Goal: Information Seeking & Learning: Learn about a topic

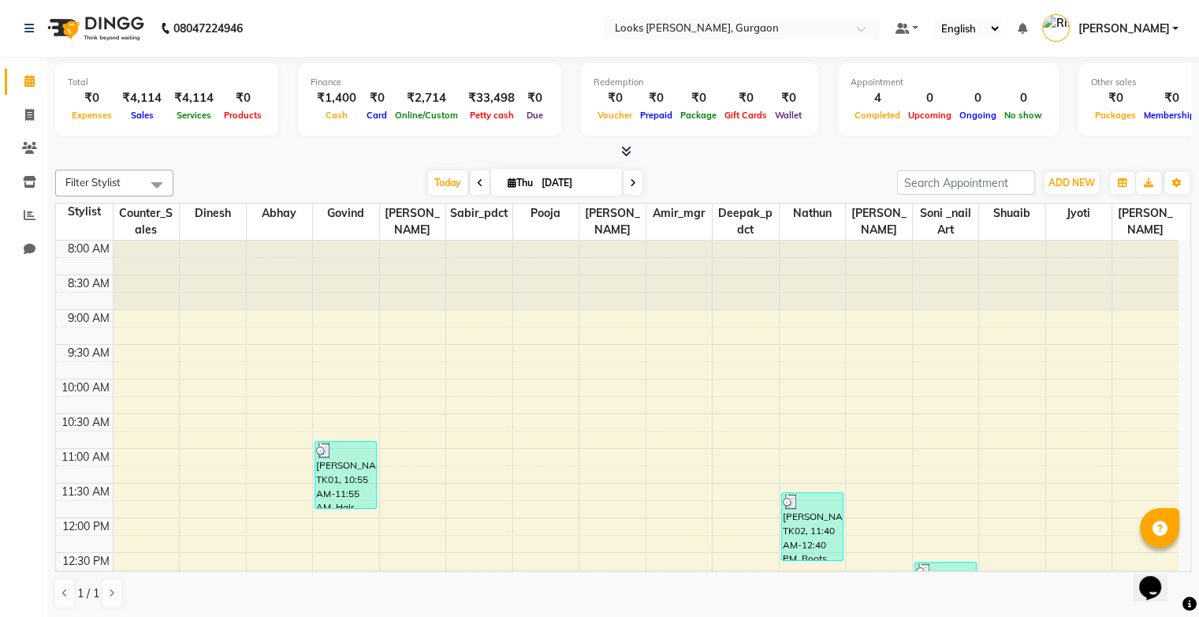
click at [24, 81] on icon at bounding box center [29, 81] width 10 height 12
click at [32, 112] on icon at bounding box center [29, 115] width 9 height 12
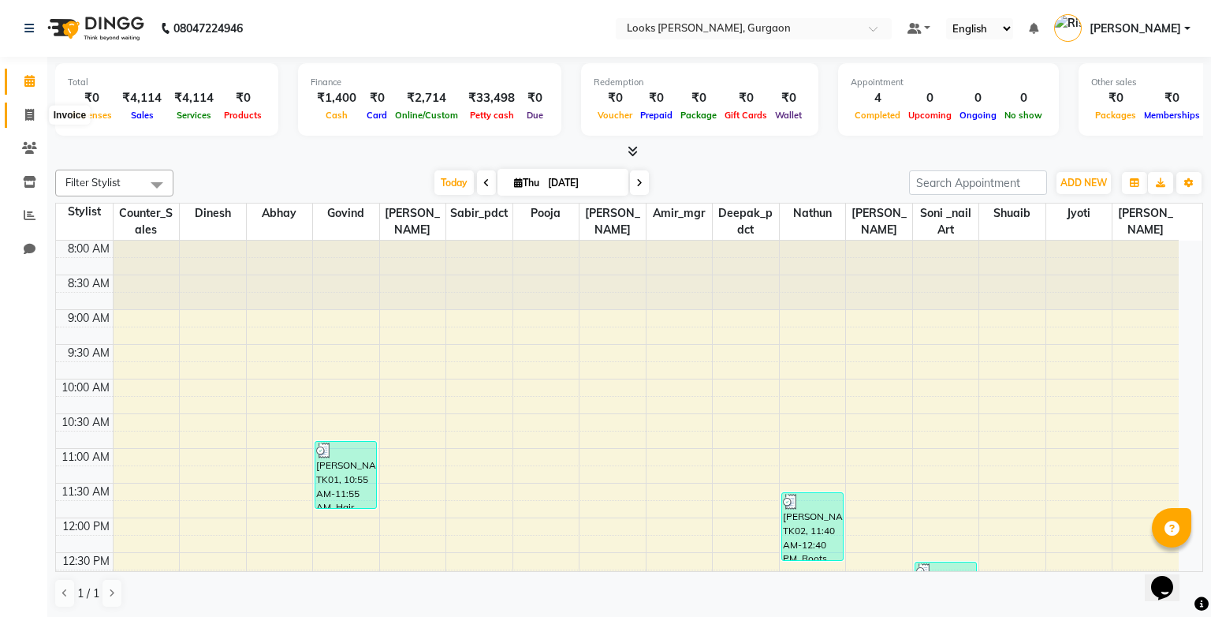
select select "service"
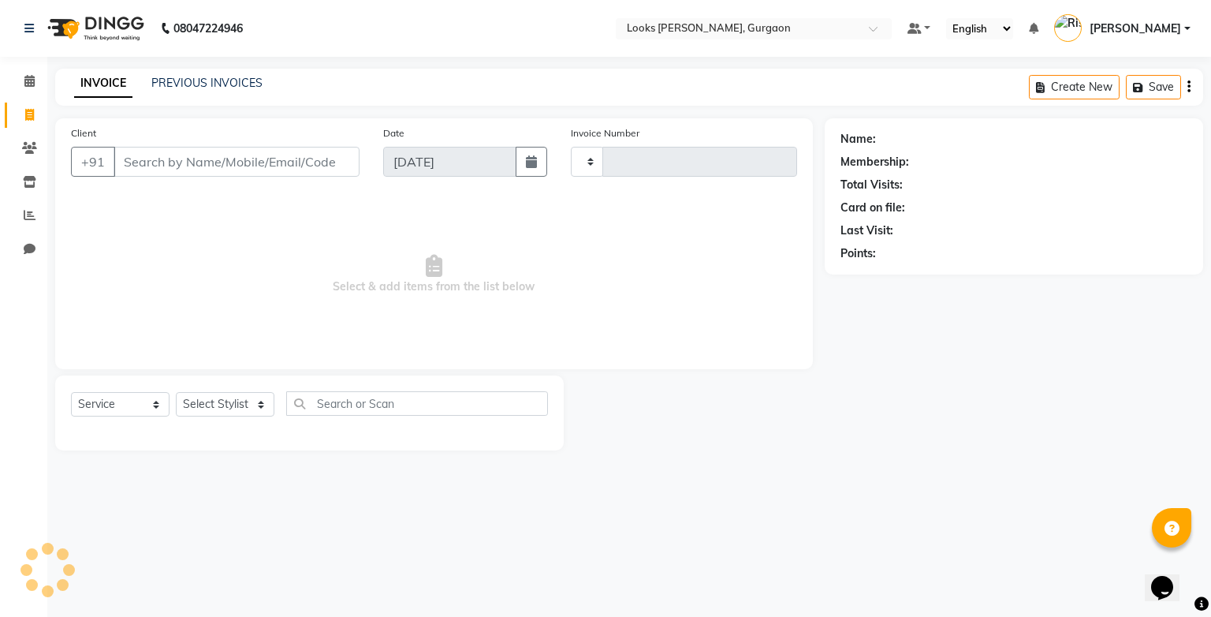
type input "1491"
select select "8452"
click at [203, 76] on link "PREVIOUS INVOICES" at bounding box center [206, 83] width 111 height 14
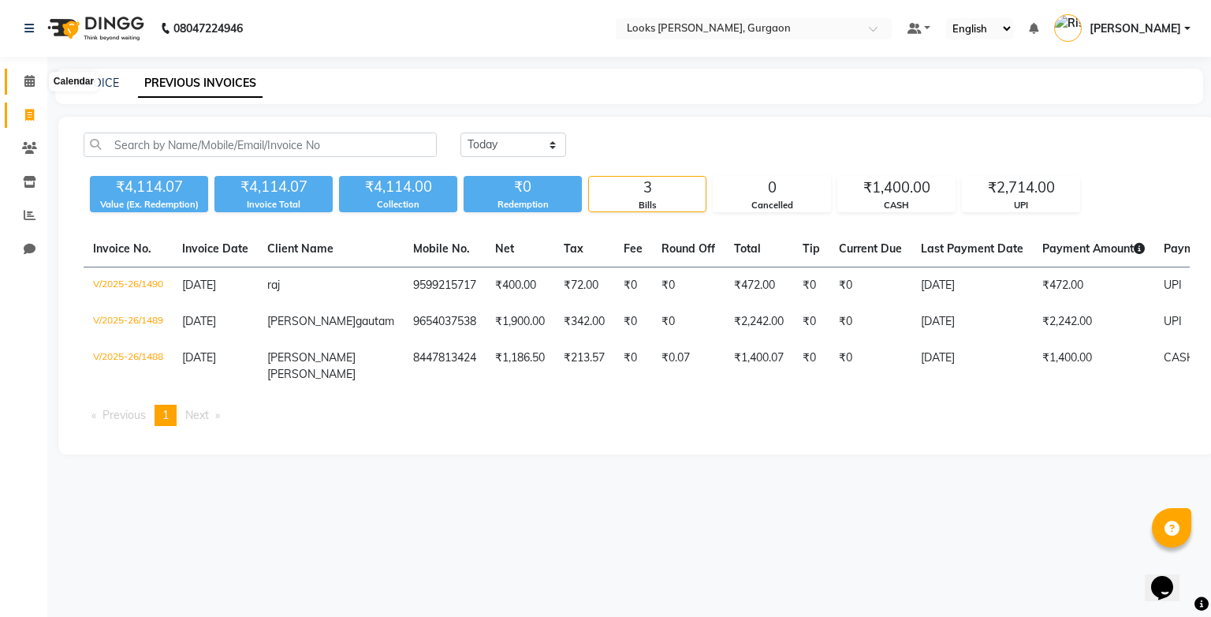
click at [28, 84] on icon at bounding box center [29, 81] width 10 height 12
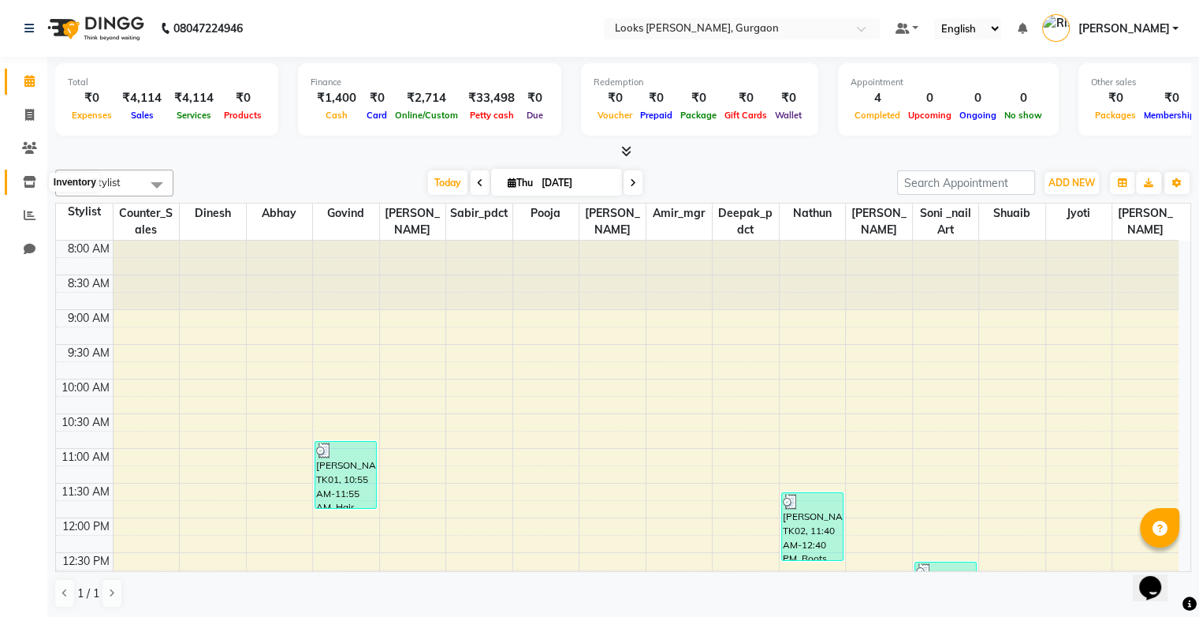
click at [25, 188] on icon at bounding box center [29, 182] width 13 height 12
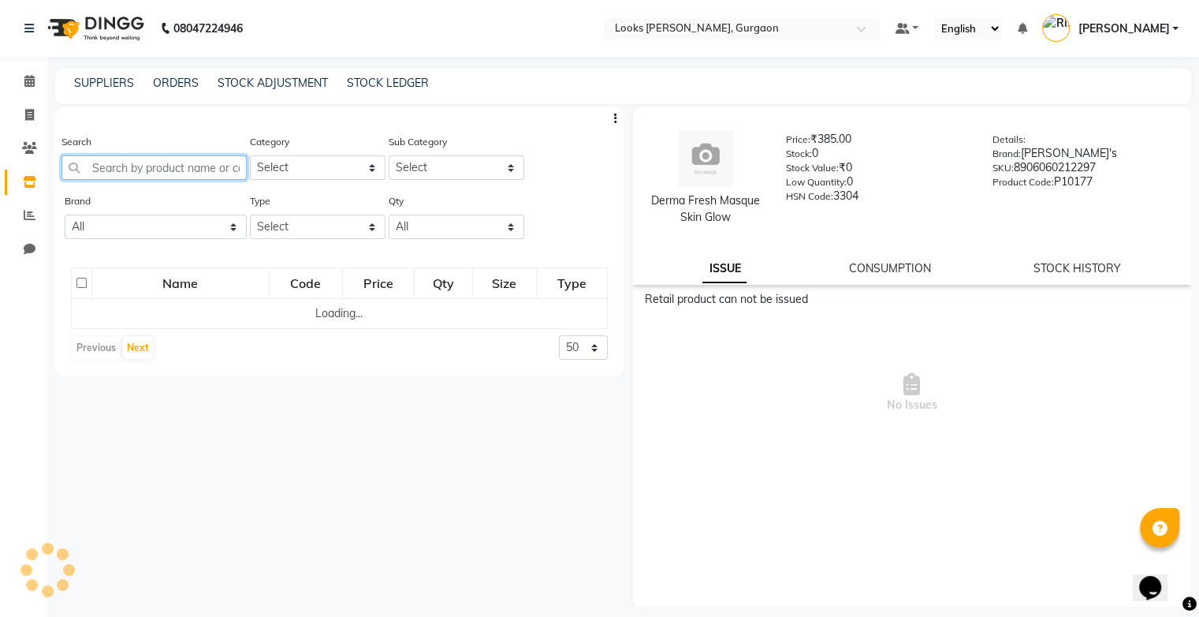
click at [130, 169] on input "text" at bounding box center [154, 167] width 185 height 24
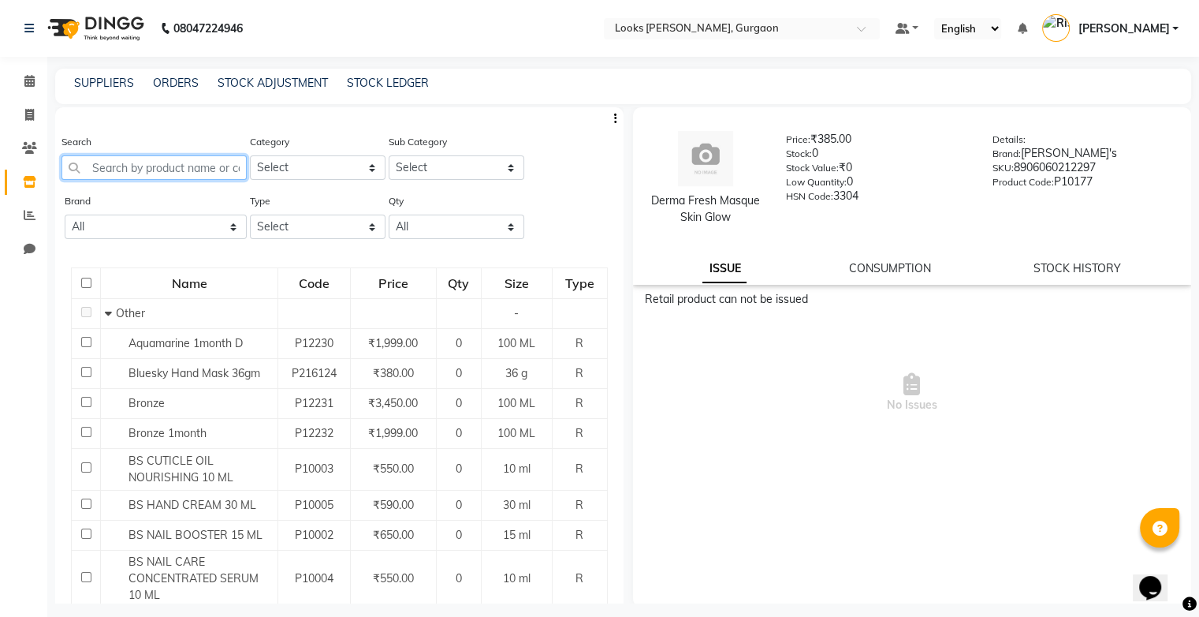
type input "k"
click at [227, 223] on select "All 1821 Aeronot Amazon Series American Crew Aminu Body Oil Asthetic [MEDICAL_D…" at bounding box center [156, 226] width 182 height 24
select select "kerastase"
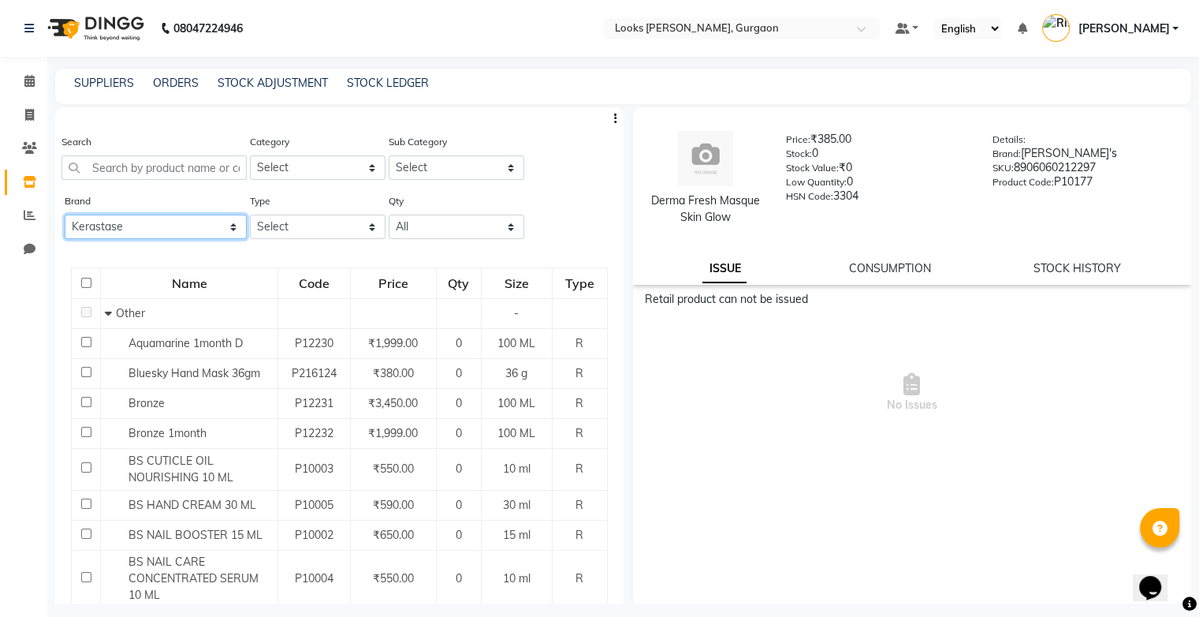
click at [65, 216] on select "All 1821 Aeronot Amazon Series American Crew Aminu Body Oil Asthetic [MEDICAL_D…" at bounding box center [156, 226] width 182 height 24
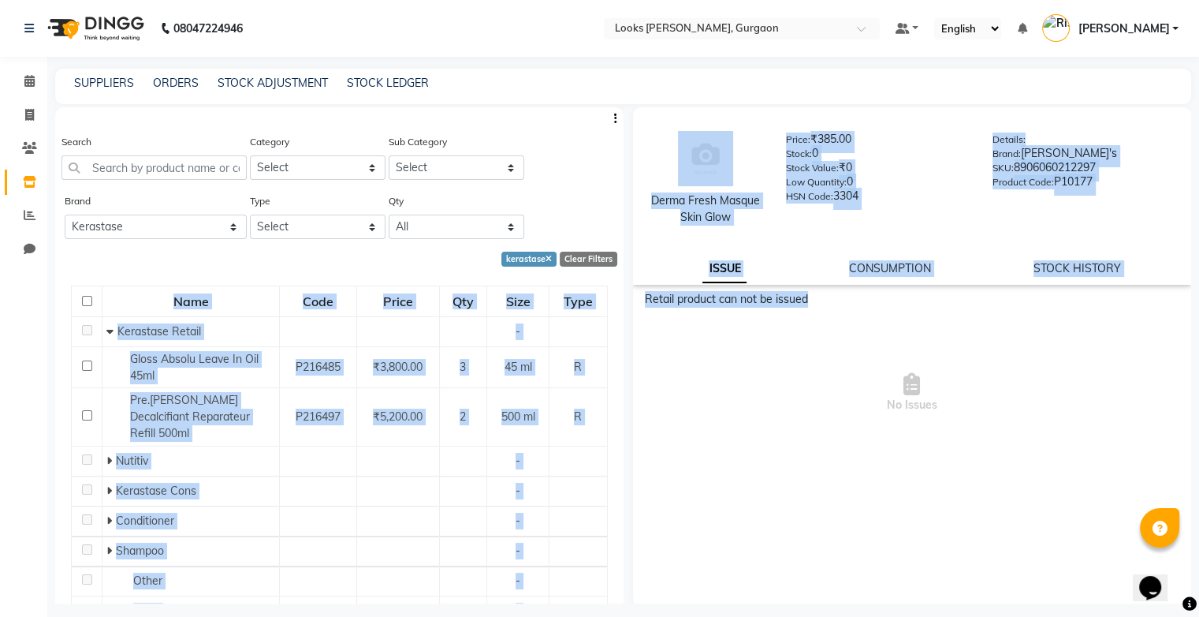
drag, startPoint x: 623, startPoint y: 308, endPoint x: 621, endPoint y: 373, distance: 64.7
click at [621, 373] on div "Search Category Select Skin Personal Care Hair Threading Loreal Bio Top Cons. B…" at bounding box center [623, 355] width 1136 height 496
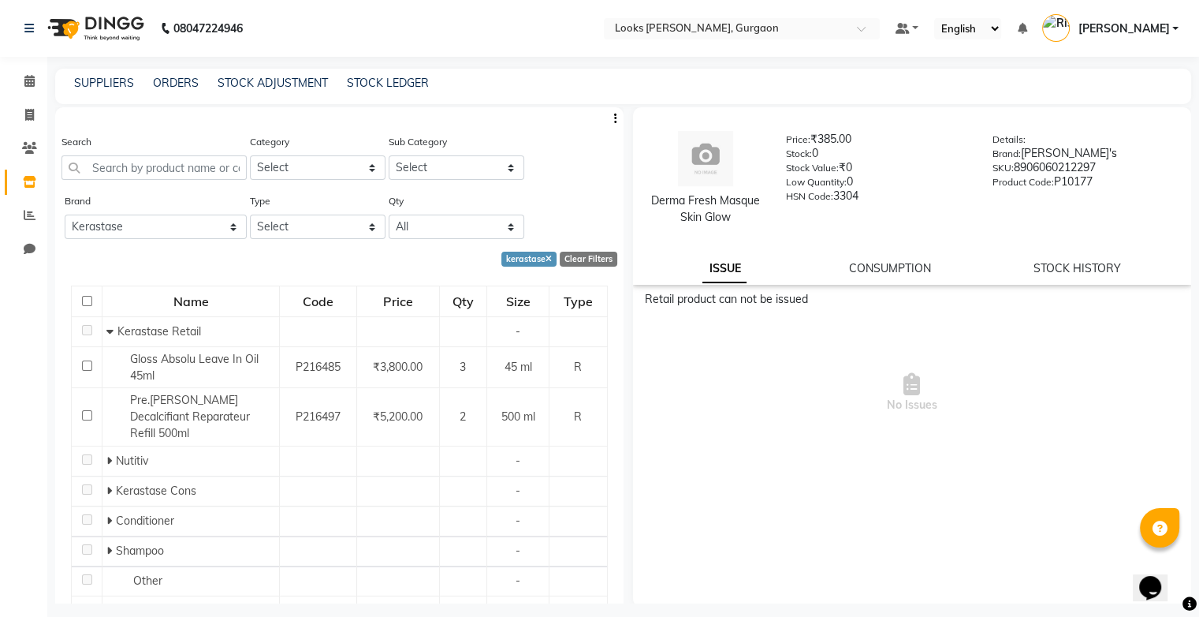
drag, startPoint x: 621, startPoint y: 373, endPoint x: 742, endPoint y: 412, distance: 126.7
click at [742, 412] on span "No Issues" at bounding box center [912, 393] width 535 height 158
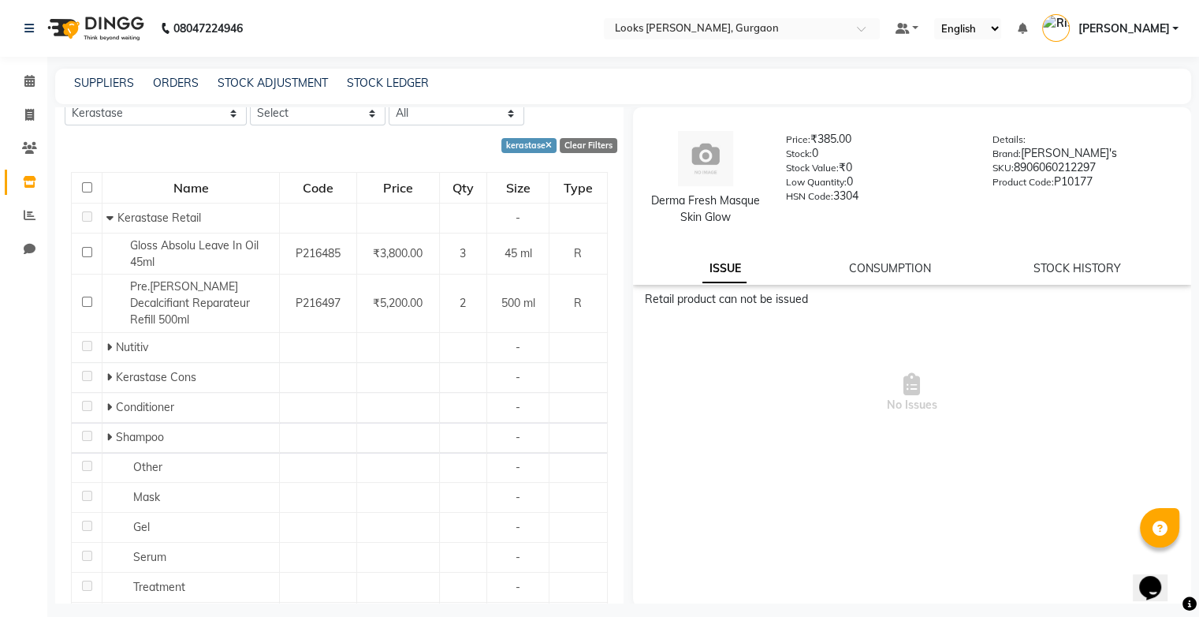
scroll to position [117, 0]
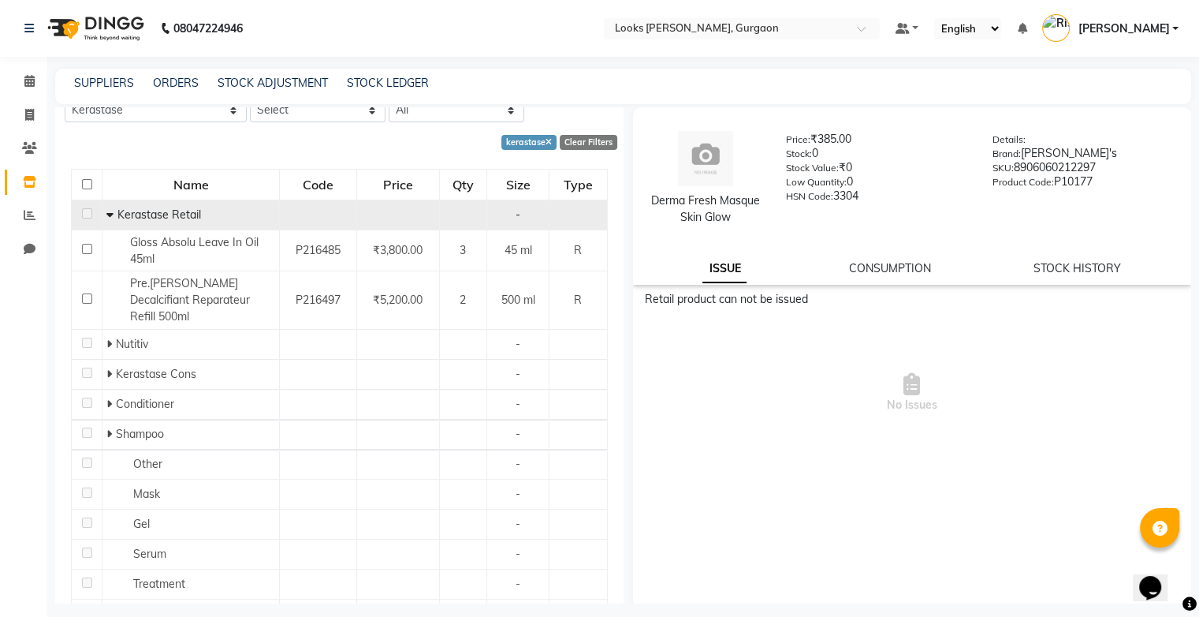
click at [109, 218] on icon at bounding box center [109, 214] width 7 height 11
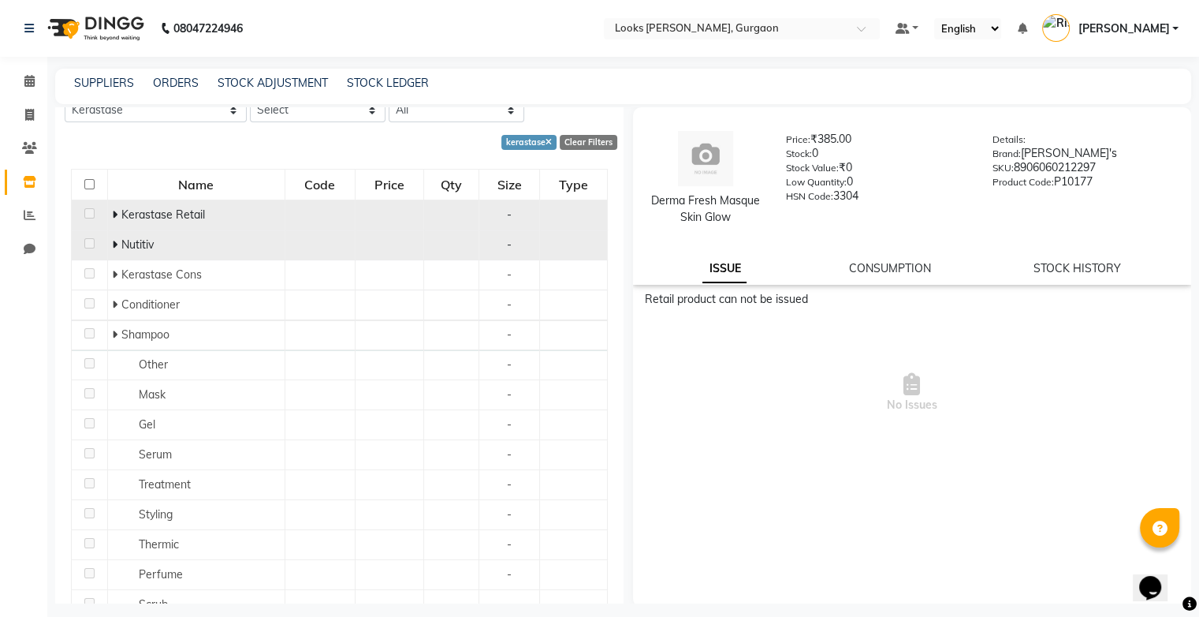
click at [115, 241] on icon at bounding box center [115, 244] width 6 height 11
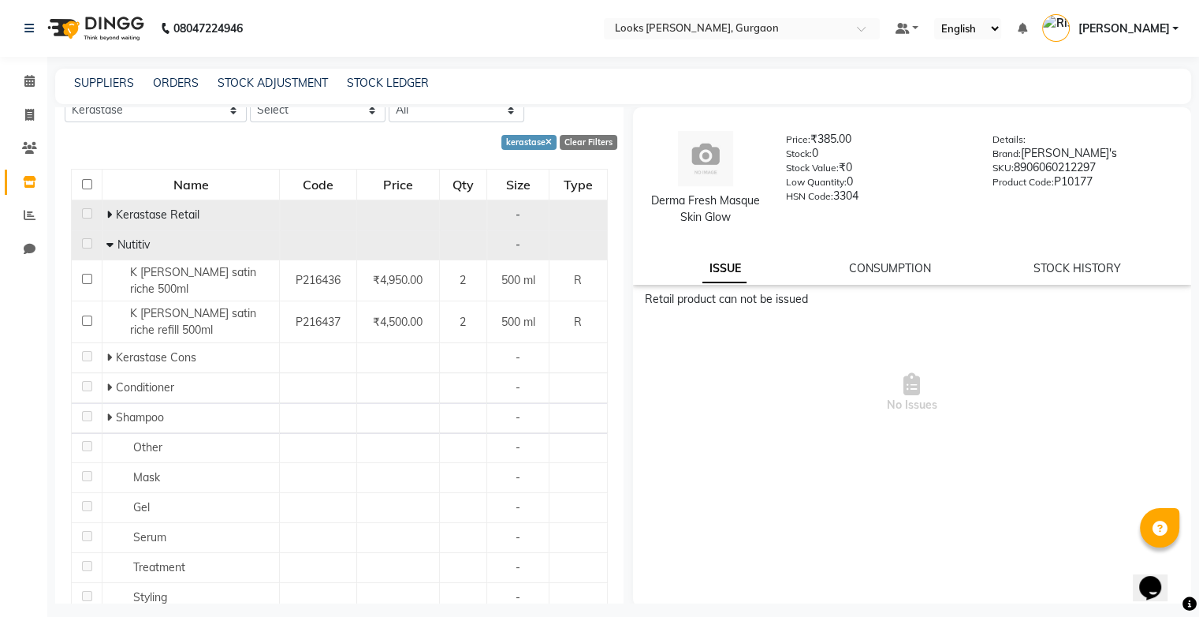
click at [117, 241] on span "Nutitiv" at bounding box center [133, 244] width 32 height 14
click at [107, 244] on icon at bounding box center [109, 244] width 7 height 11
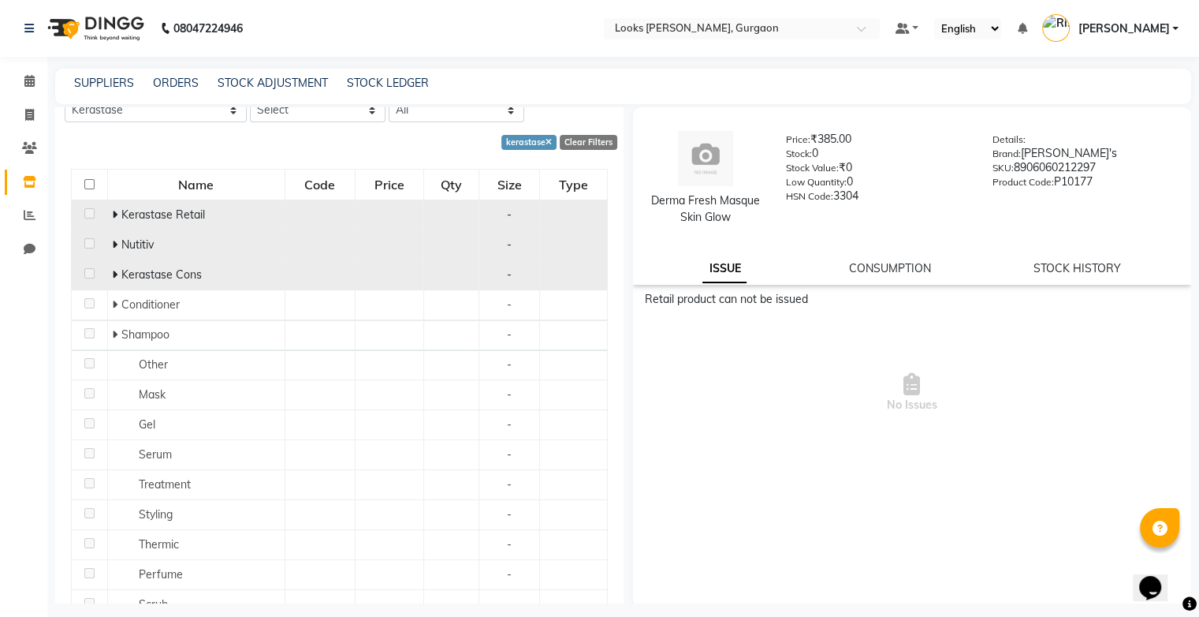
click at [117, 270] on span at bounding box center [116, 274] width 9 height 14
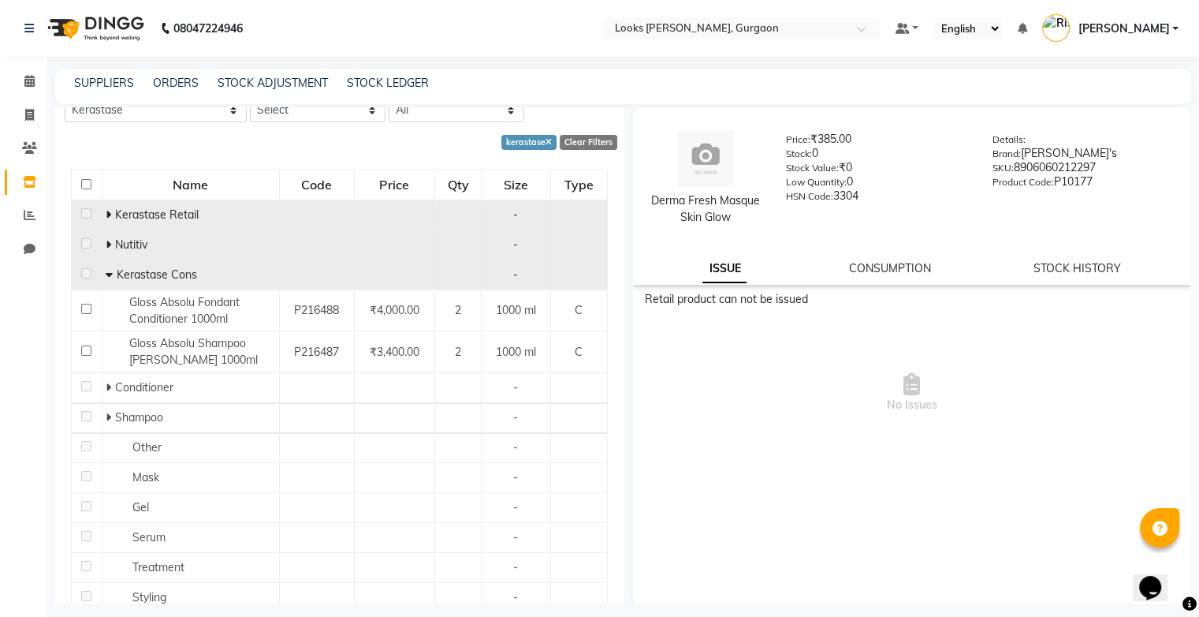
click at [117, 270] on span "Kerastase Cons" at bounding box center [157, 274] width 80 height 14
click at [110, 278] on icon at bounding box center [109, 274] width 7 height 11
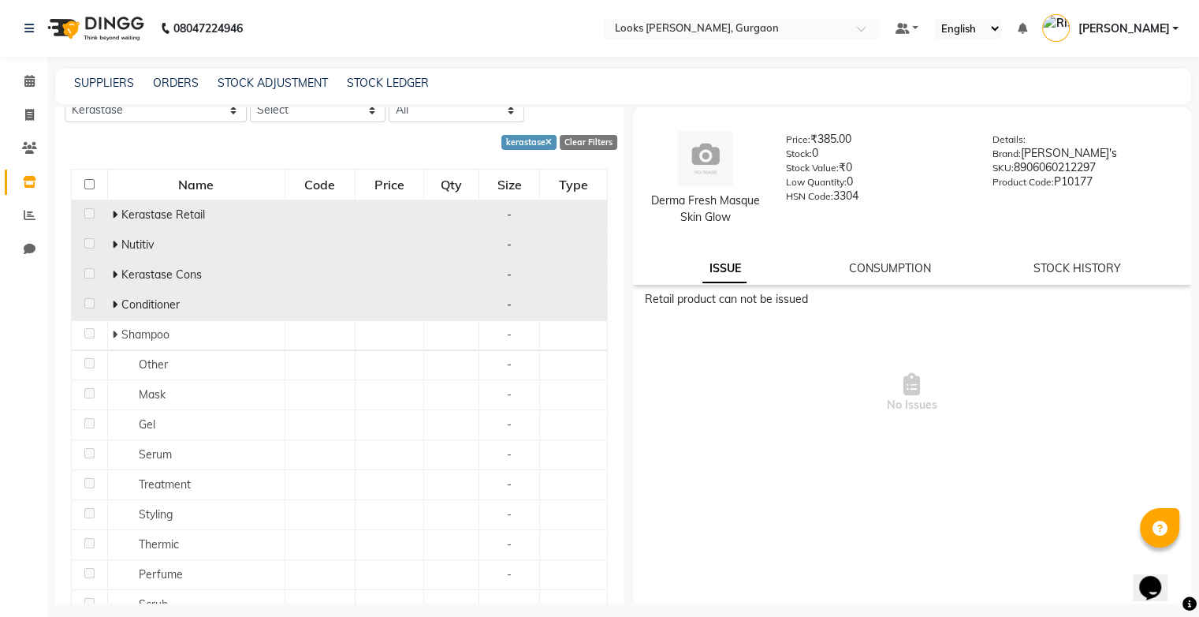
click at [113, 304] on icon at bounding box center [115, 304] width 6 height 11
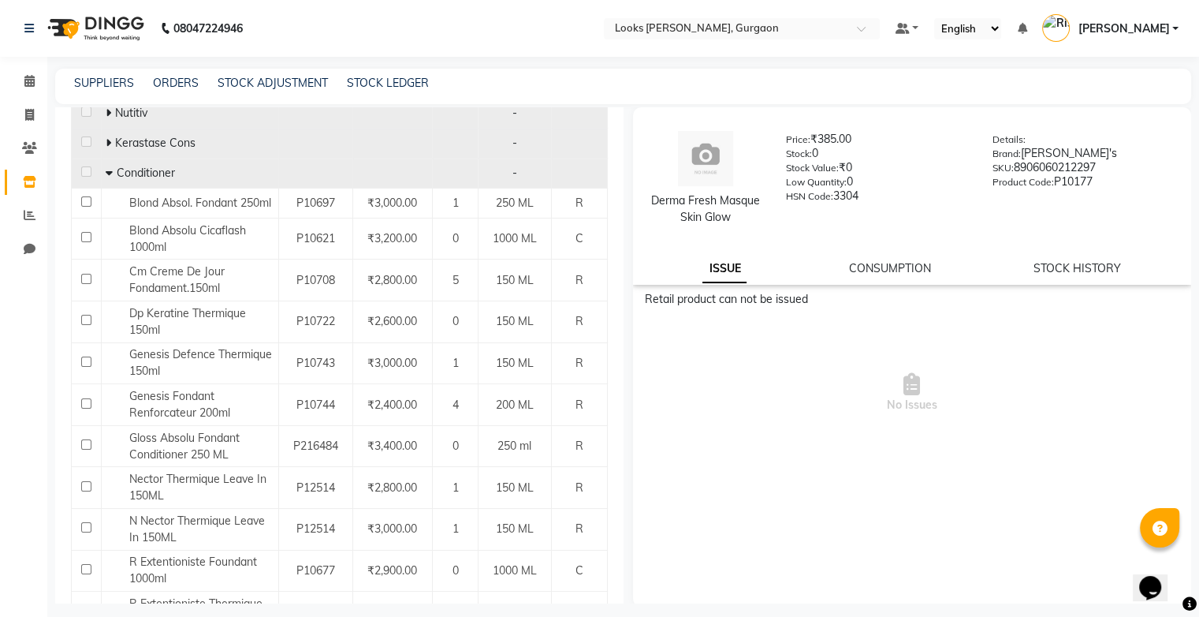
scroll to position [252, 0]
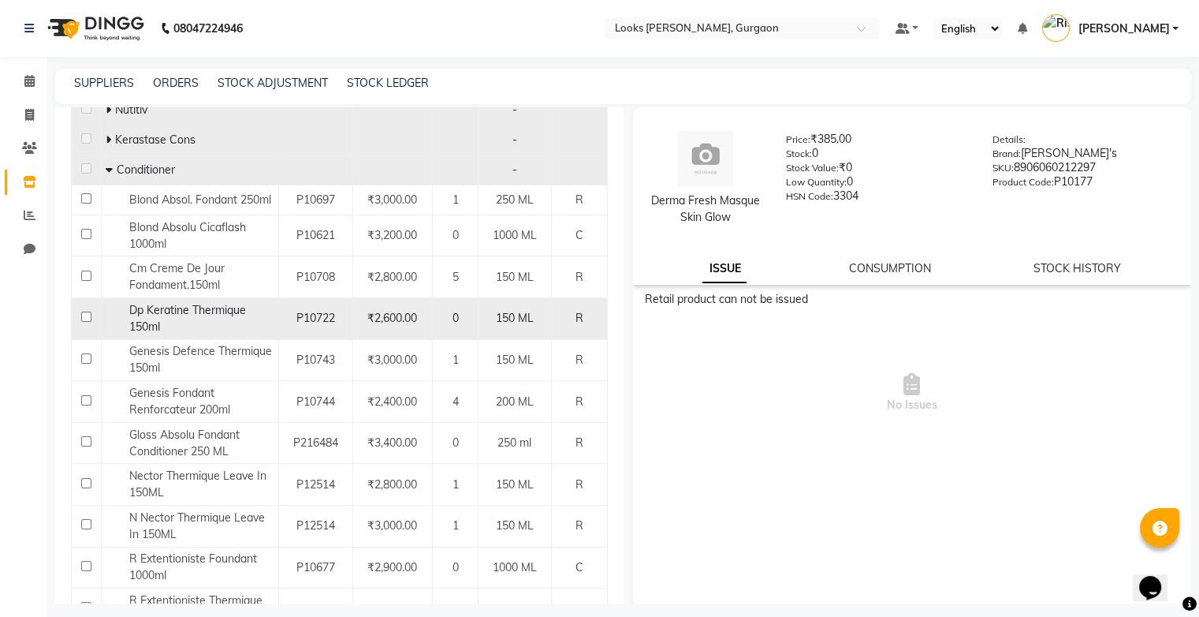
click at [225, 316] on span "Dp Keratine Thermique 150ml" at bounding box center [187, 318] width 117 height 31
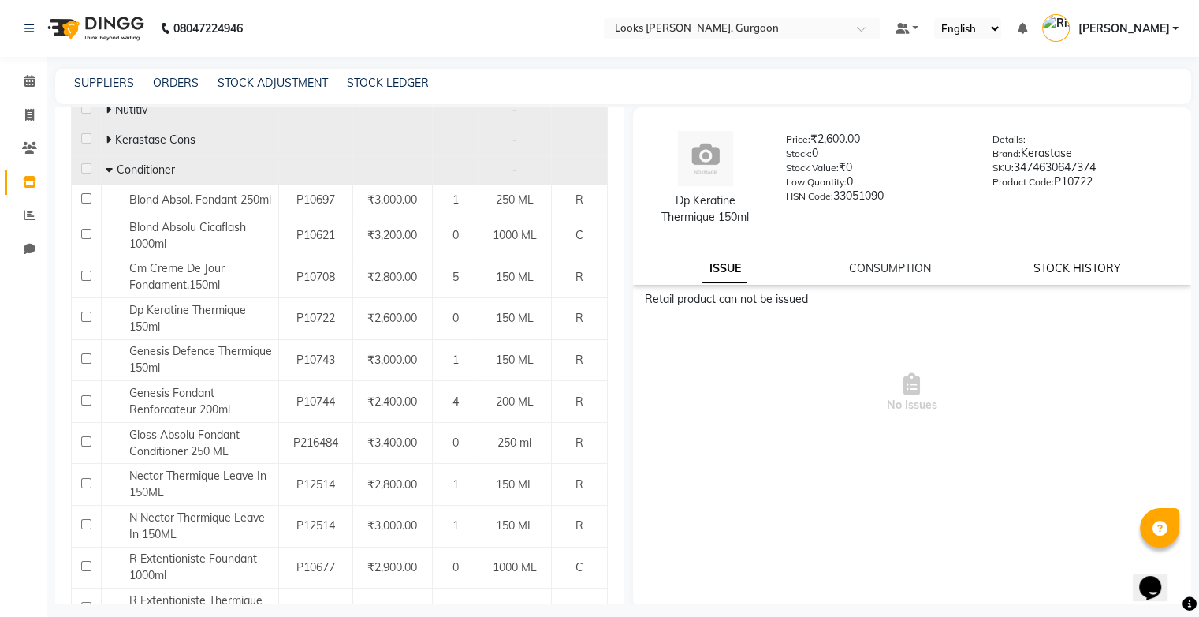
click at [1042, 273] on link "STOCK HISTORY" at bounding box center [1078, 268] width 88 height 14
select select "all"
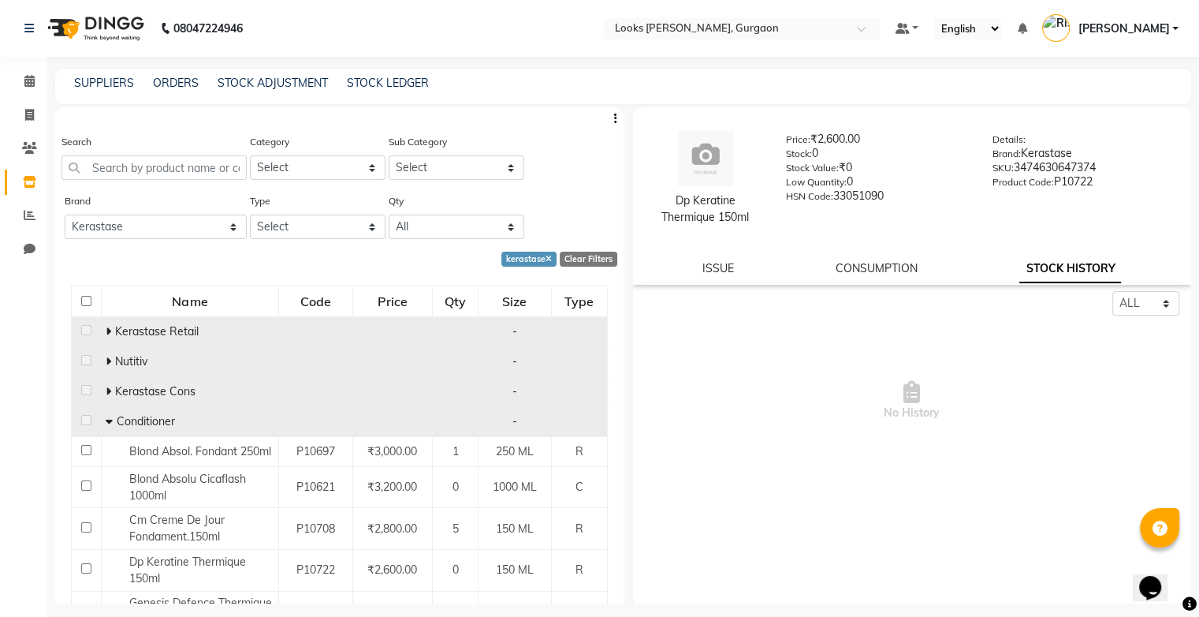
scroll to position [21, 0]
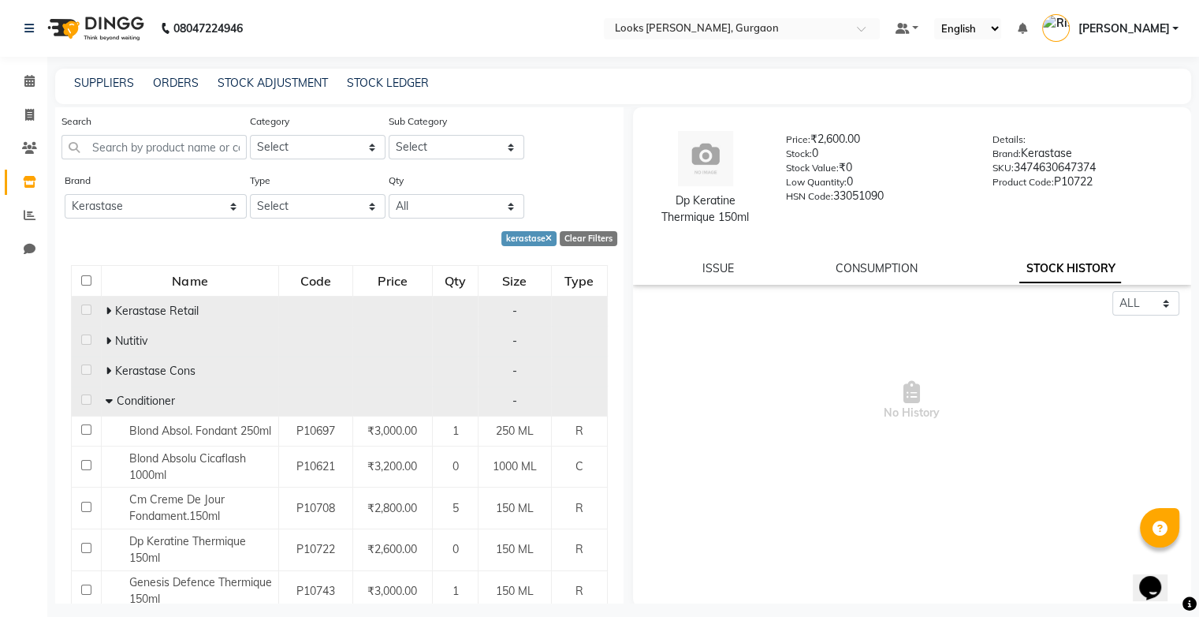
click at [117, 402] on span "Conditioner" at bounding box center [146, 400] width 58 height 14
click at [110, 402] on icon at bounding box center [109, 400] width 7 height 11
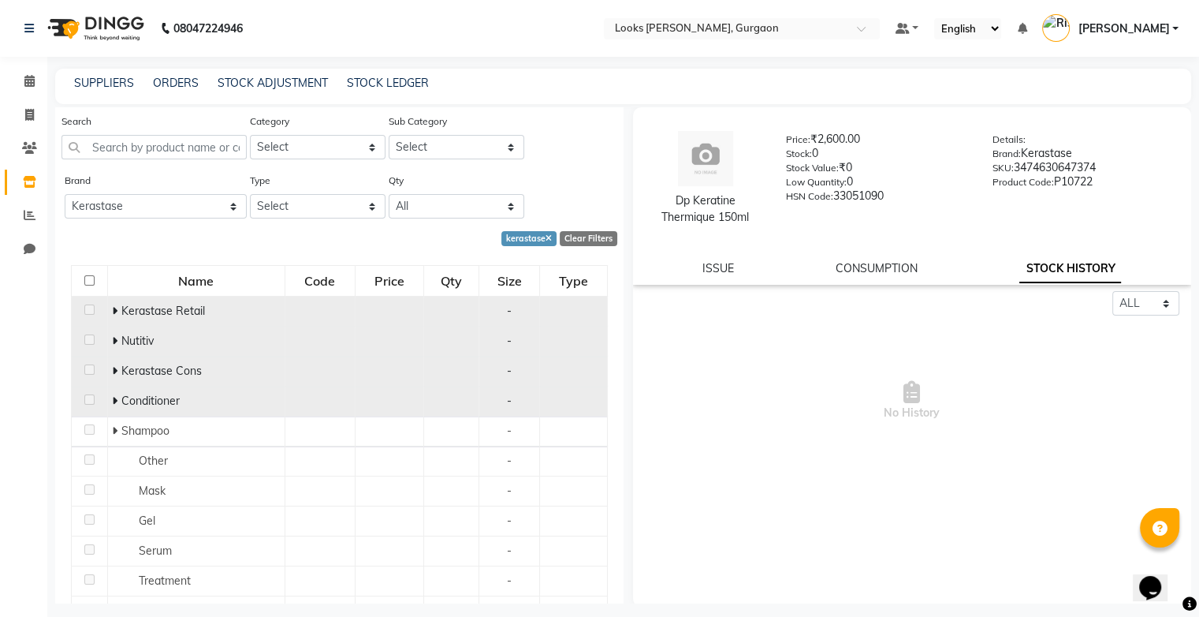
click at [123, 316] on span "Kerastase Retail" at bounding box center [163, 311] width 84 height 14
click at [117, 309] on span at bounding box center [116, 311] width 9 height 14
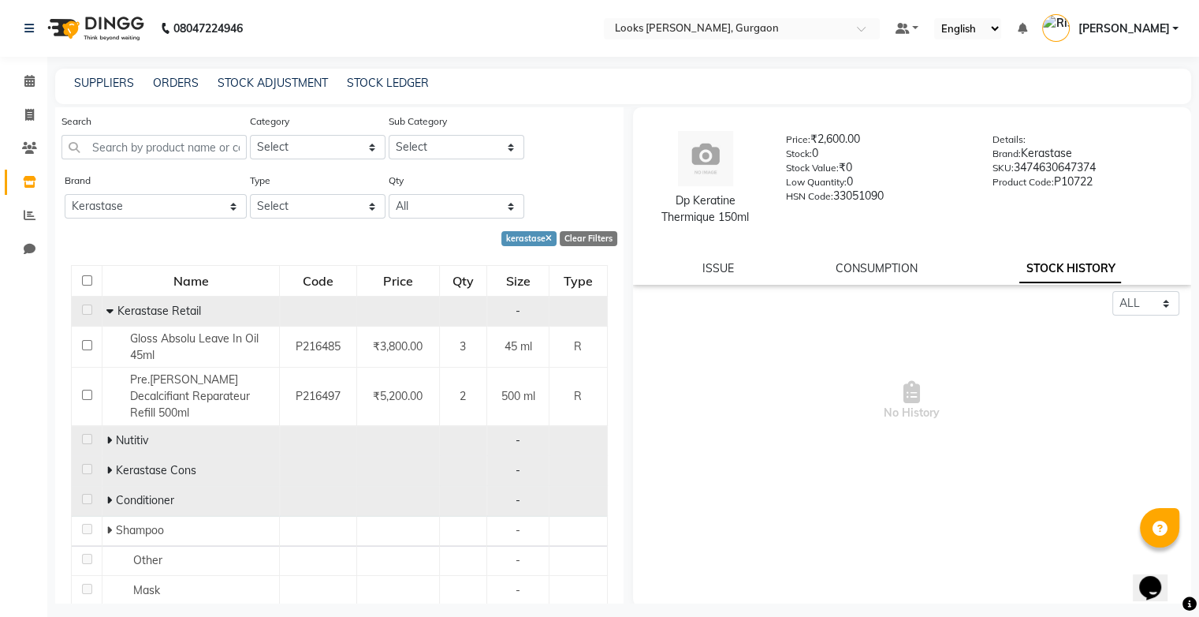
scroll to position [0, 0]
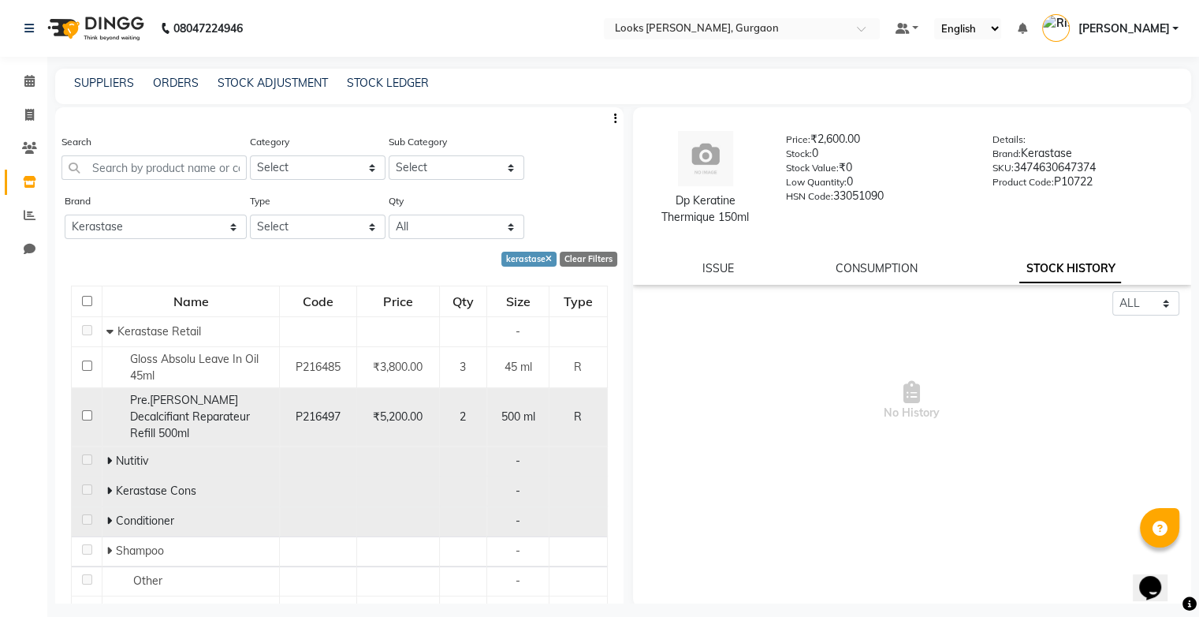
click at [211, 395] on span "Pre.[PERSON_NAME] Decalcifiant Reparateur Refill 500ml" at bounding box center [190, 416] width 120 height 47
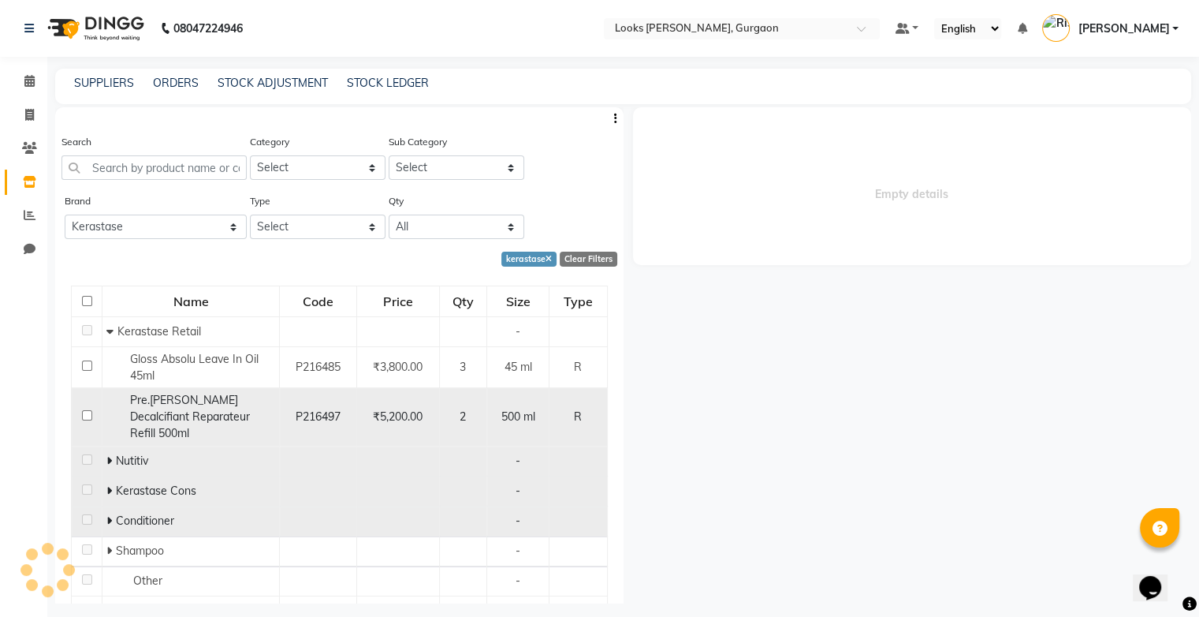
select select "all"
